Goal: Information Seeking & Learning: Find specific fact

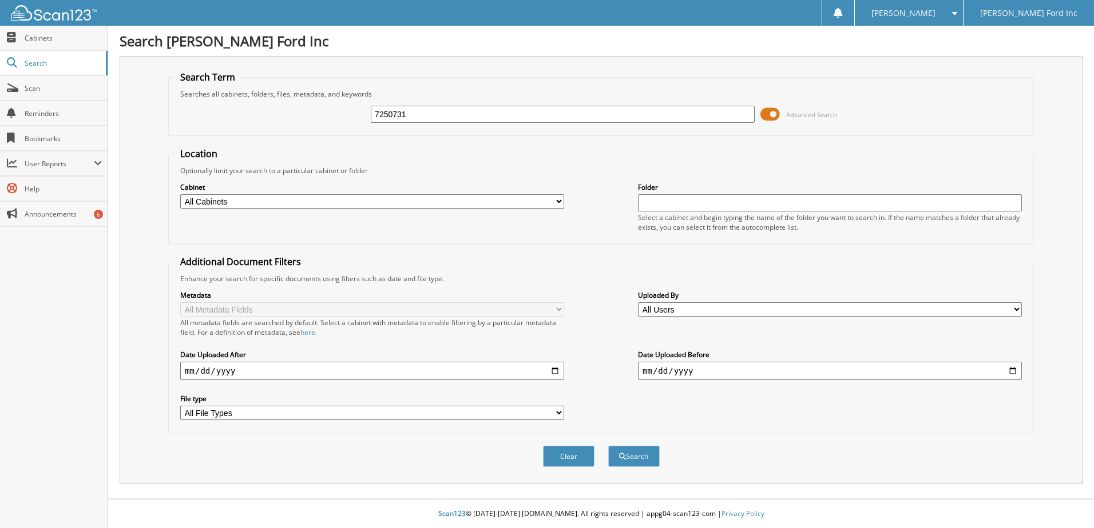
type input "7250731"
click at [608, 446] on button "Search" at bounding box center [633, 456] width 51 height 21
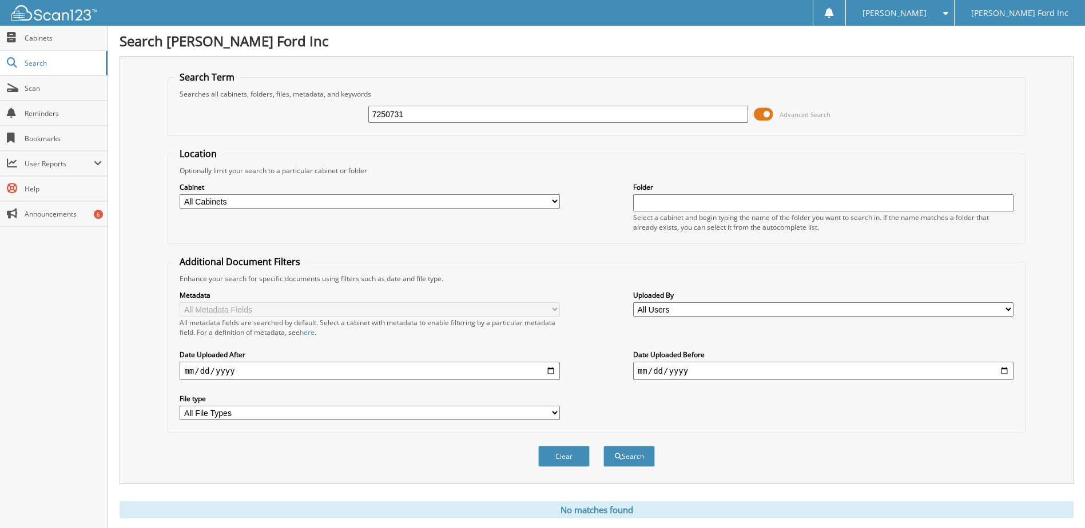
drag, startPoint x: 418, startPoint y: 113, endPoint x: 343, endPoint y: 123, distance: 76.1
click at [343, 123] on div "7250731 Advanced Search" at bounding box center [596, 114] width 845 height 31
type input "UR8393"
click at [603, 446] on button "Search" at bounding box center [628, 456] width 51 height 21
click at [411, 113] on input "UR8393" at bounding box center [558, 114] width 380 height 17
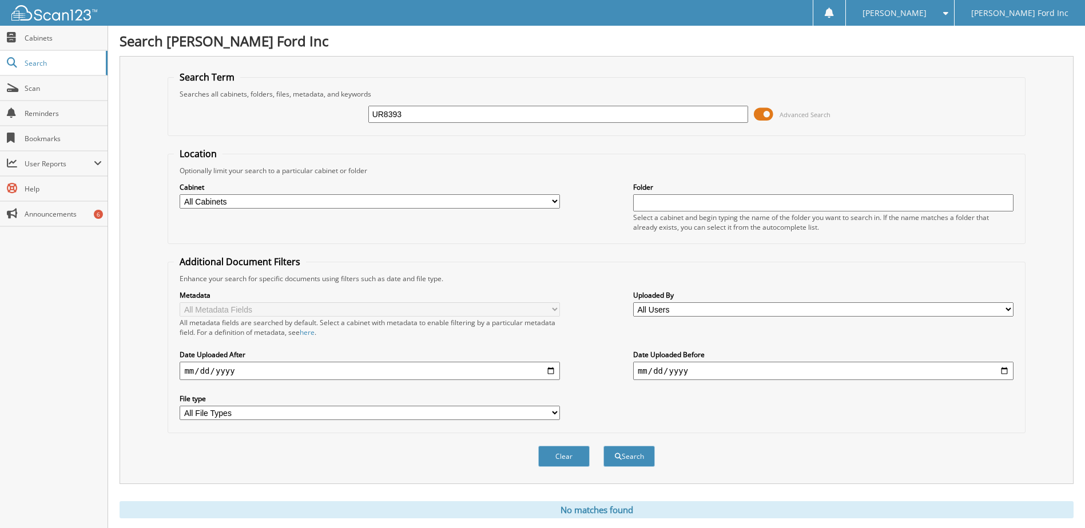
click at [409, 113] on input "UR8393" at bounding box center [558, 114] width 380 height 17
drag, startPoint x: 409, startPoint y: 113, endPoint x: 355, endPoint y: 113, distance: 54.3
click at [356, 113] on div "UR8393 Advanced Search" at bounding box center [596, 114] width 845 height 31
type input "QL7132"
click at [603, 446] on button "Search" at bounding box center [628, 456] width 51 height 21
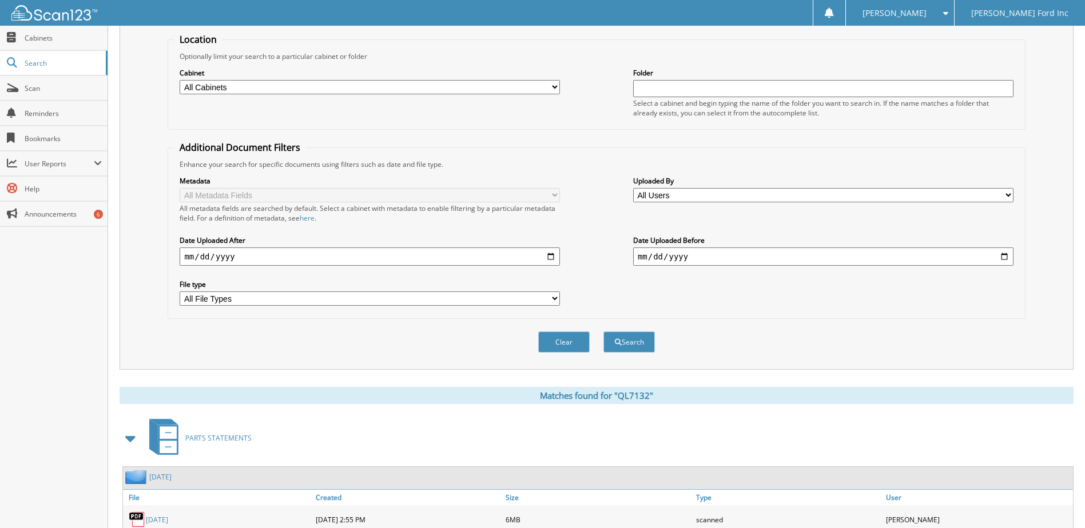
scroll to position [174, 0]
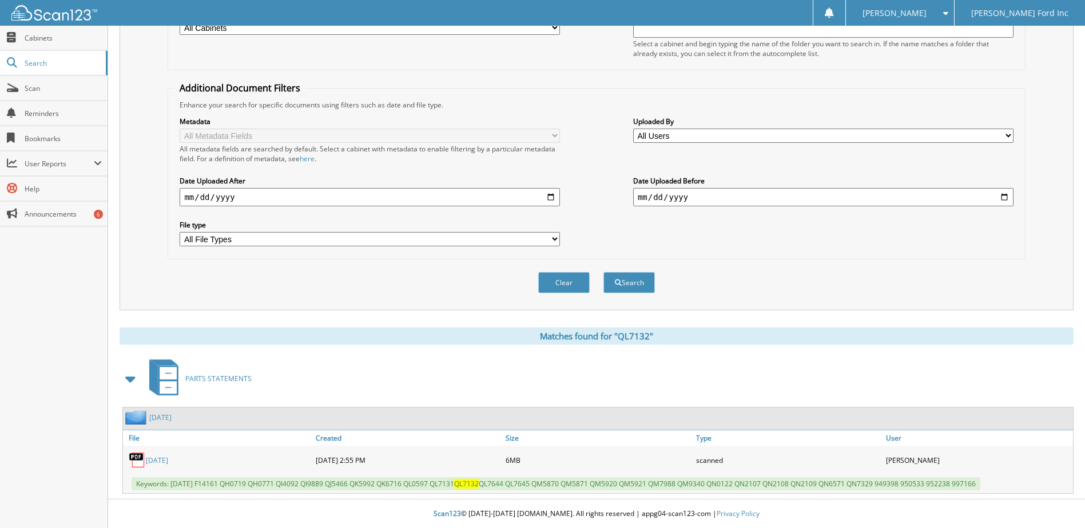
click at [162, 456] on link "AUGUST 2025" at bounding box center [157, 461] width 22 height 10
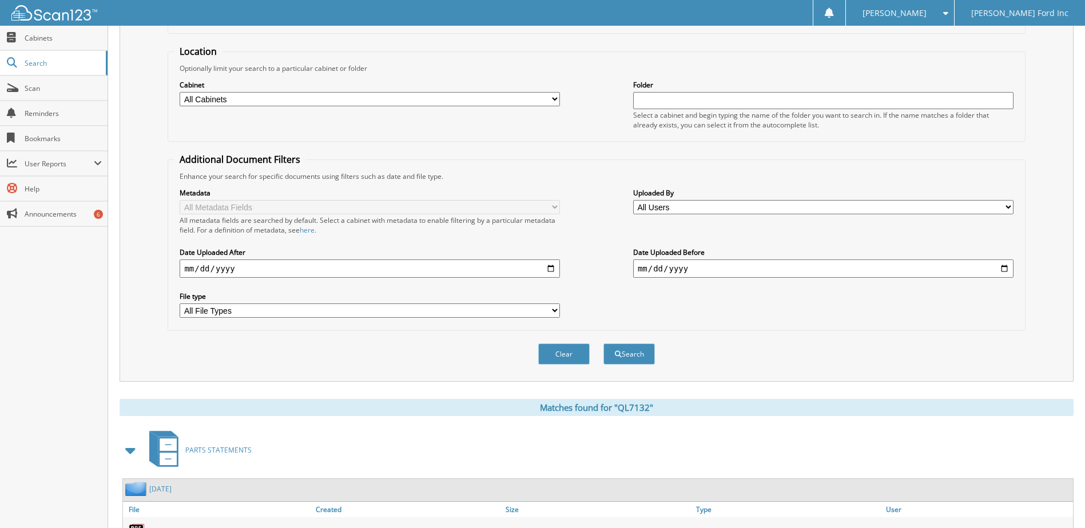
scroll to position [60, 0]
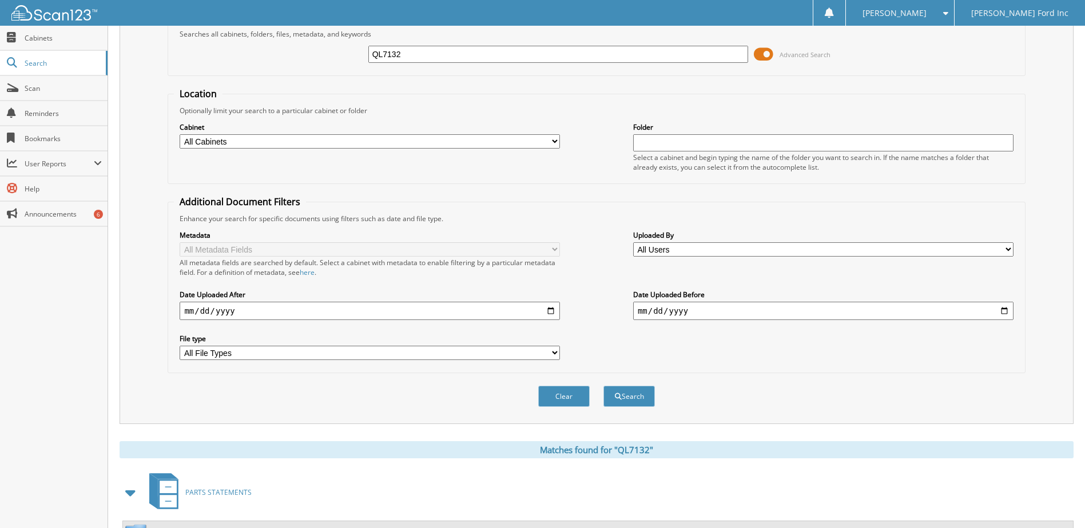
click at [421, 57] on input "QL7132" at bounding box center [558, 54] width 380 height 17
click at [412, 56] on input "QL7132" at bounding box center [558, 54] width 380 height 17
drag, startPoint x: 412, startPoint y: 56, endPoint x: 309, endPoint y: 65, distance: 102.8
click at [333, 63] on div "QL7132 Advanced Search" at bounding box center [596, 54] width 845 height 31
type input "OU1485"
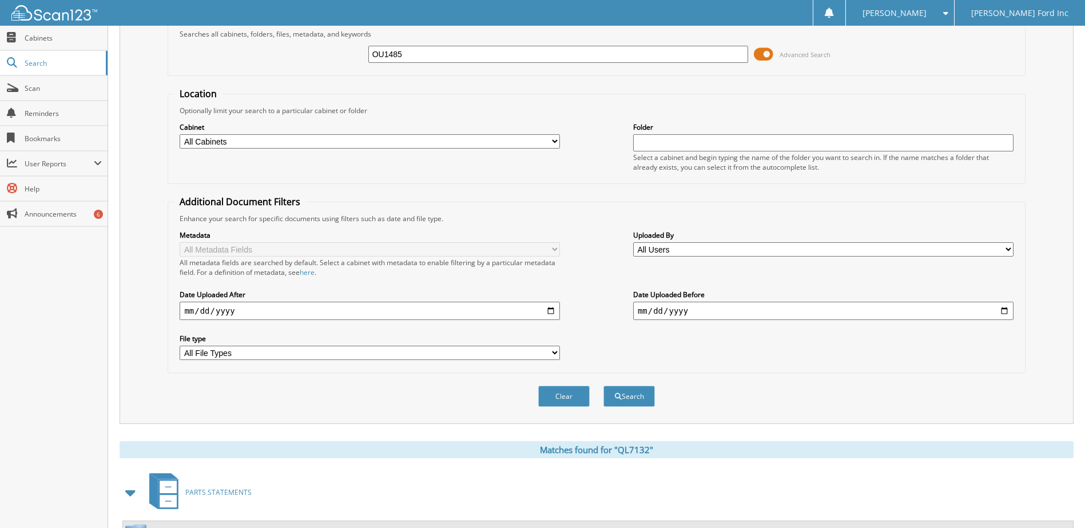
click at [603, 386] on button "Search" at bounding box center [628, 396] width 51 height 21
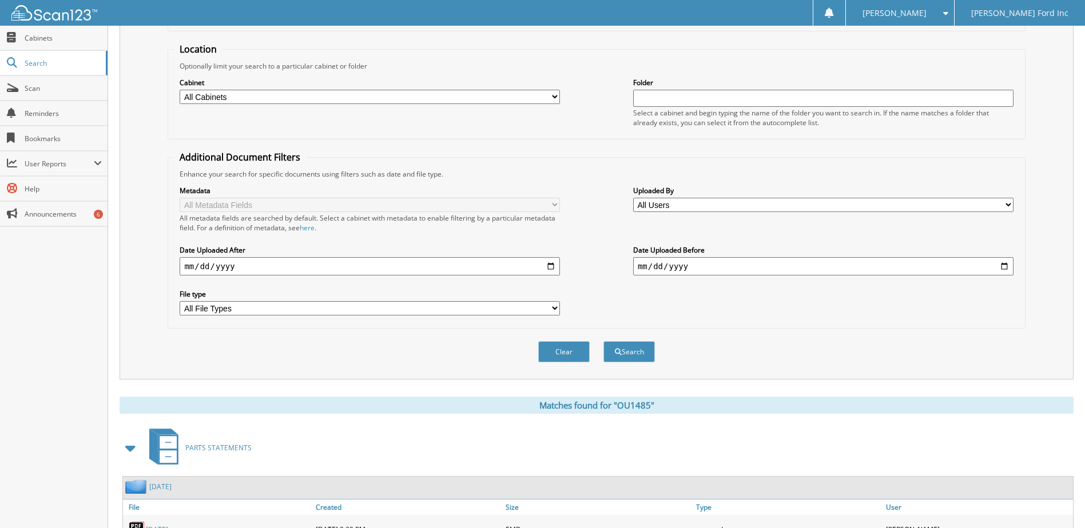
scroll to position [174, 0]
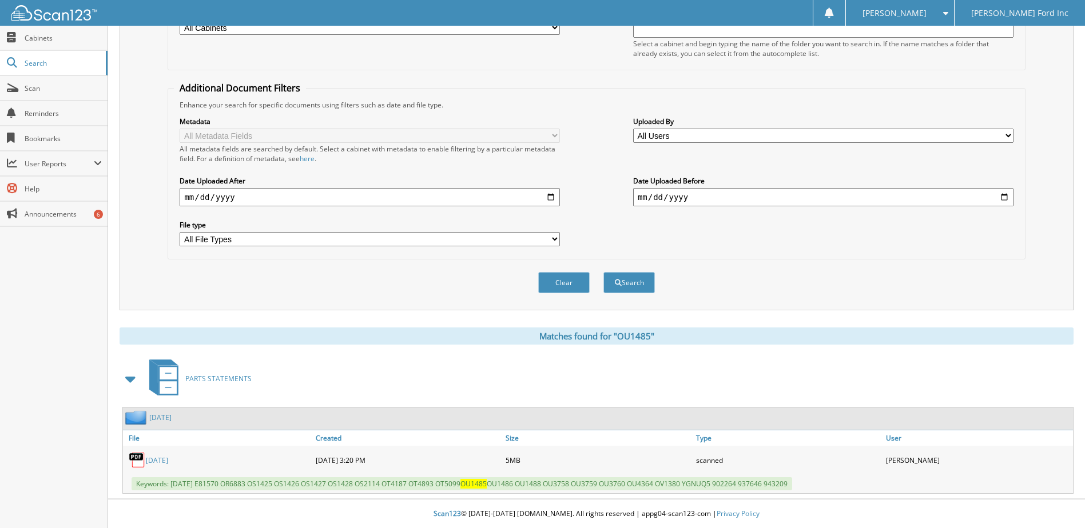
click at [167, 463] on link "[DATE]" at bounding box center [157, 461] width 22 height 10
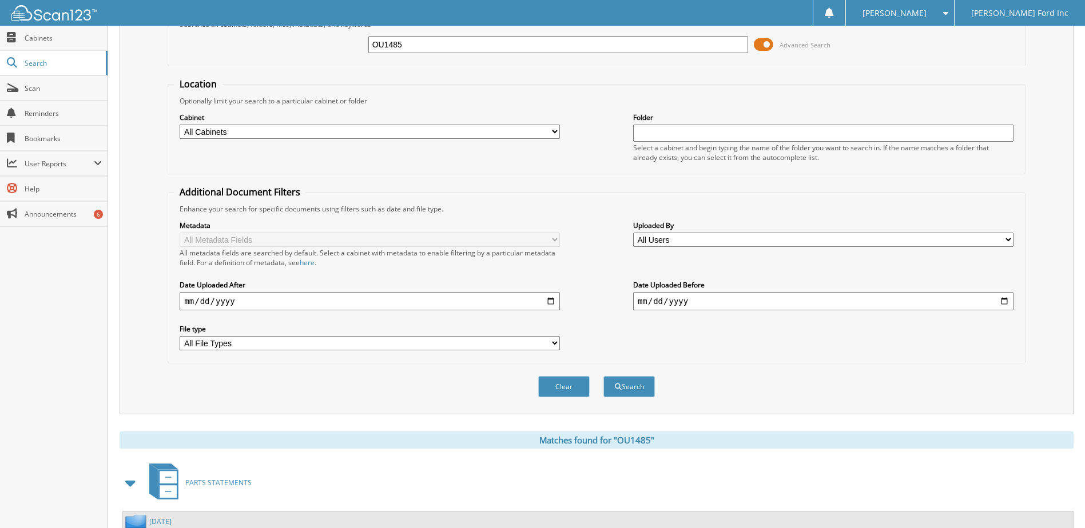
scroll to position [0, 0]
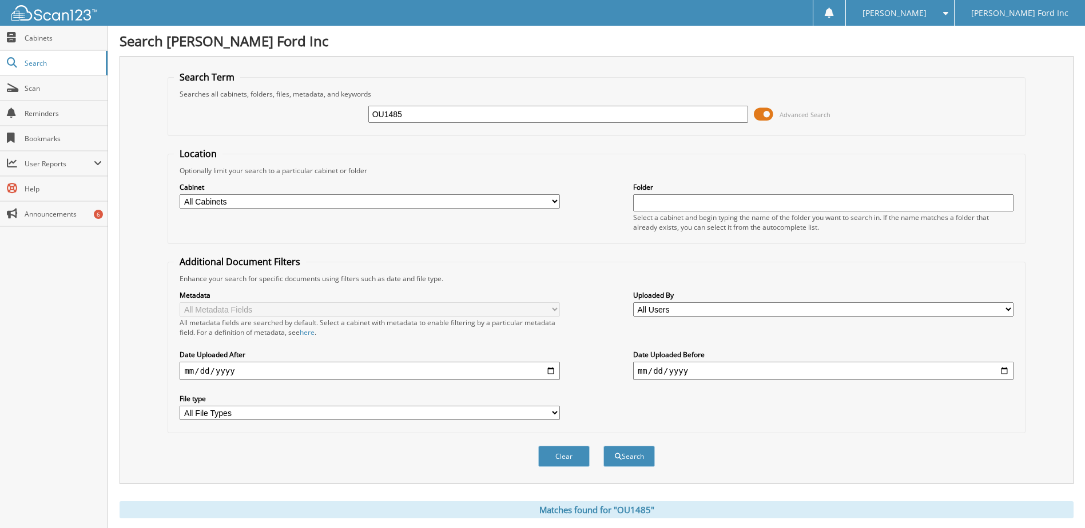
click at [405, 114] on input "OU1485" at bounding box center [558, 114] width 380 height 17
type input "NY3173"
click at [603, 446] on button "Search" at bounding box center [628, 456] width 51 height 21
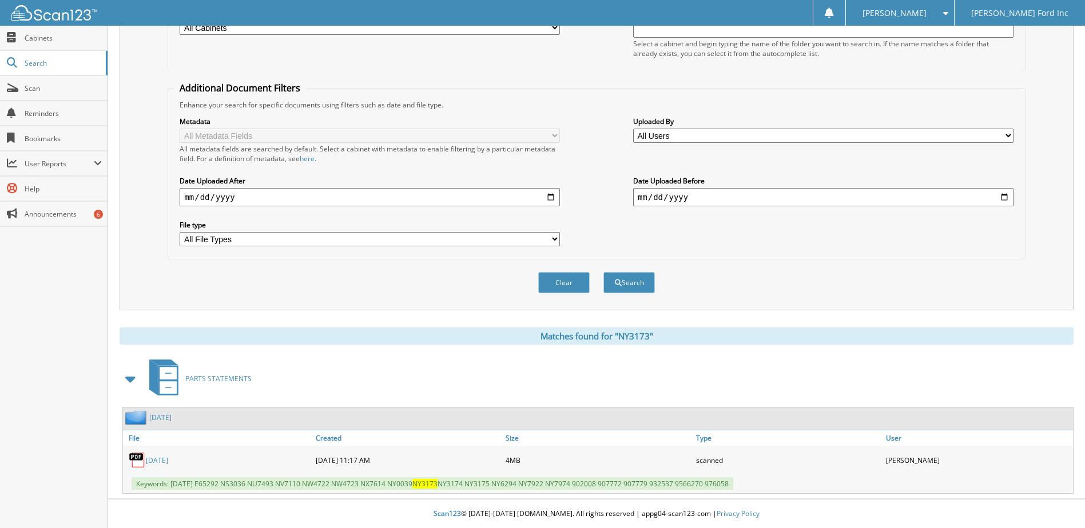
scroll to position [174, 0]
click at [163, 461] on link "[DATE]" at bounding box center [157, 461] width 22 height 10
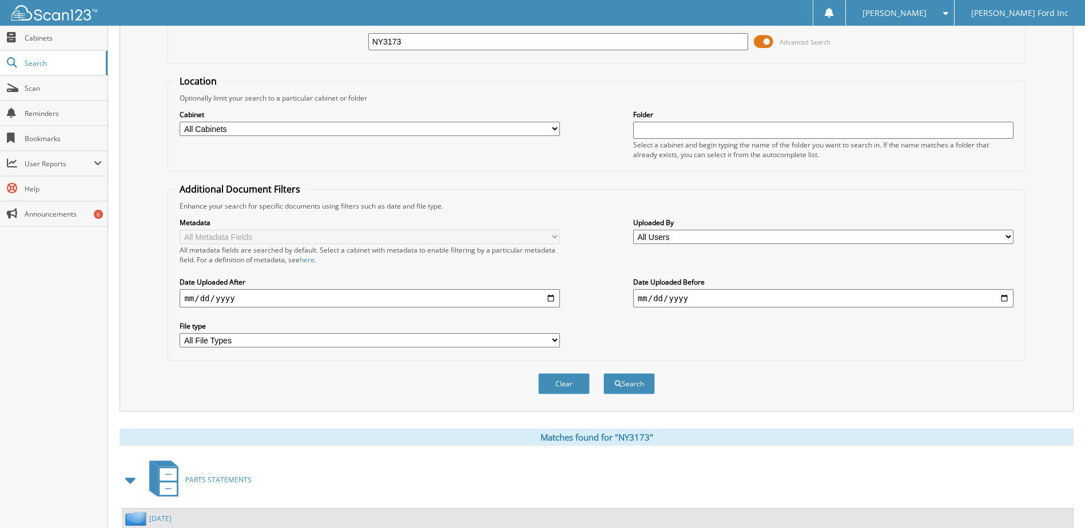
scroll to position [0, 0]
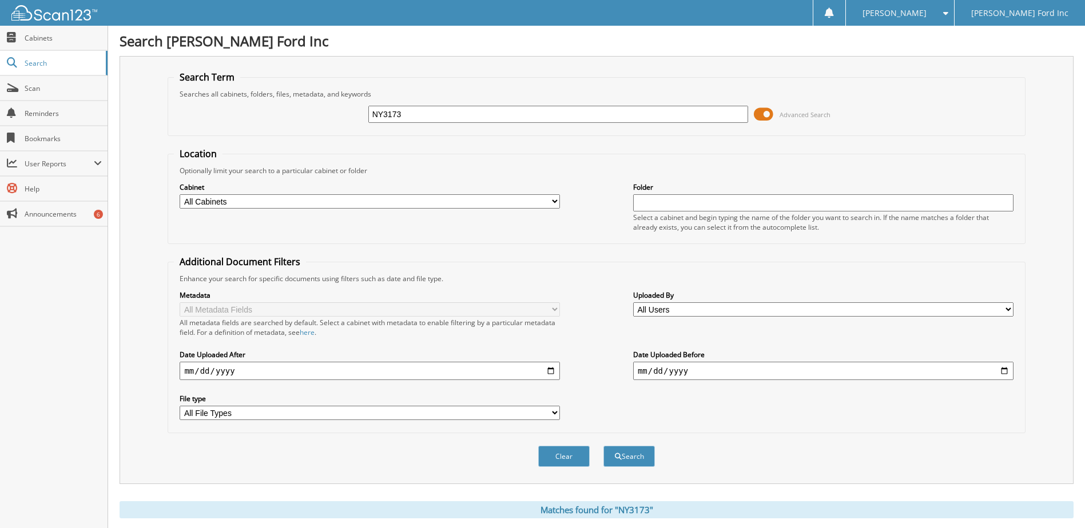
click at [405, 113] on input "NY3173" at bounding box center [558, 114] width 380 height 17
type input "UR8393"
click at [603, 446] on button "Search" at bounding box center [628, 456] width 51 height 21
